Goal: Obtain resource: Download file/media

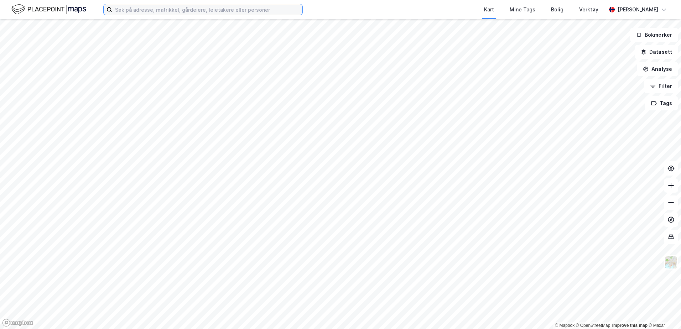
click at [242, 14] on input at bounding box center [207, 9] width 190 height 11
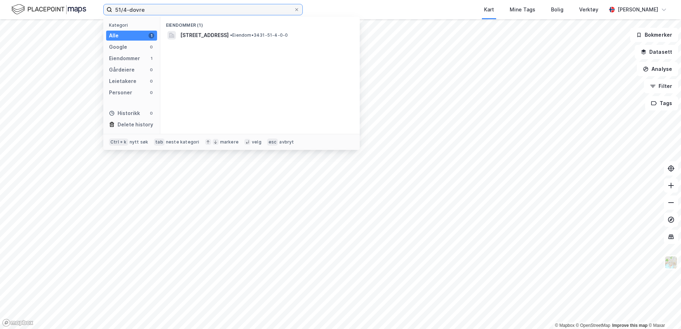
type input "51/4-dovre"
click at [288, 37] on span "• Eiendom • 3431-51-4-0-0" at bounding box center [259, 35] width 58 height 6
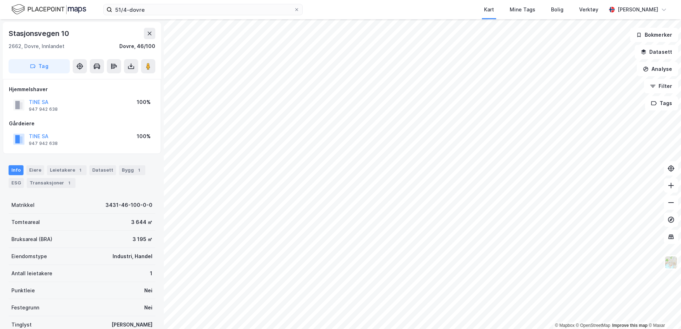
click at [130, 63] on icon at bounding box center [131, 66] width 7 height 7
click at [106, 82] on div "Last ned grunnbok" at bounding box center [95, 81] width 41 height 6
click at [129, 65] on icon at bounding box center [131, 65] width 7 height 7
click at [103, 81] on div "Last ned grunnbok" at bounding box center [95, 80] width 41 height 6
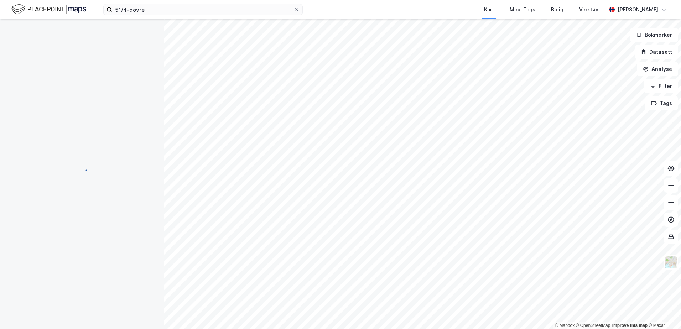
scroll to position [1, 0]
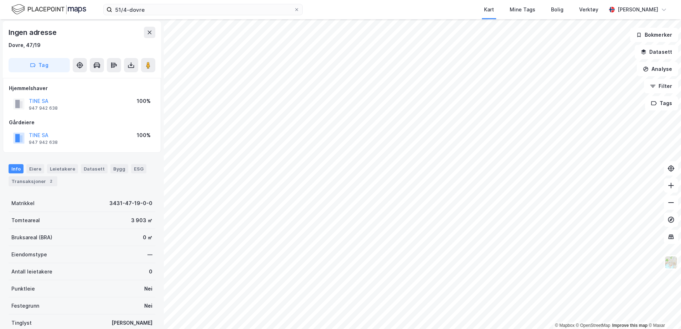
click at [132, 66] on icon at bounding box center [131, 65] width 7 height 7
click at [121, 77] on div "Last ned grunnbok" at bounding box center [100, 79] width 76 height 11
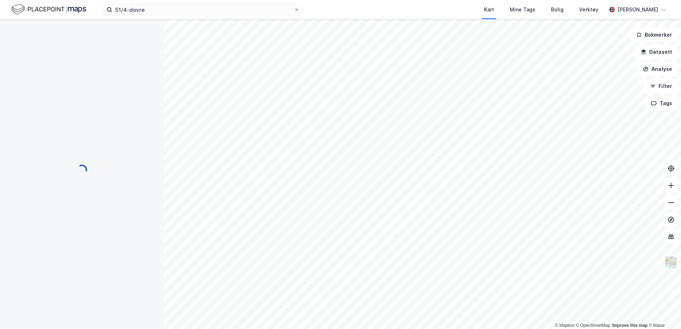
scroll to position [0, 0]
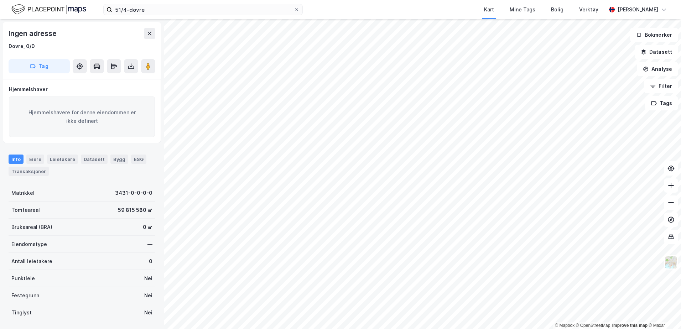
scroll to position [1, 0]
